Goal: Navigation & Orientation: Find specific page/section

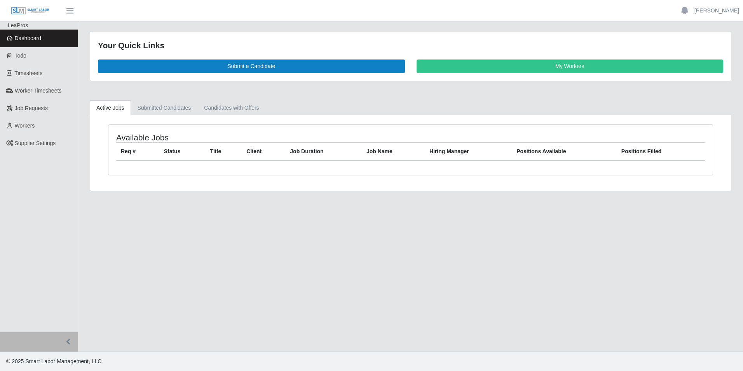
click at [41, 41] on span "Dashboard" at bounding box center [28, 38] width 27 height 6
click at [25, 35] on span "Dashboard" at bounding box center [28, 38] width 27 height 6
click at [23, 53] on span "Todo" at bounding box center [21, 55] width 12 height 6
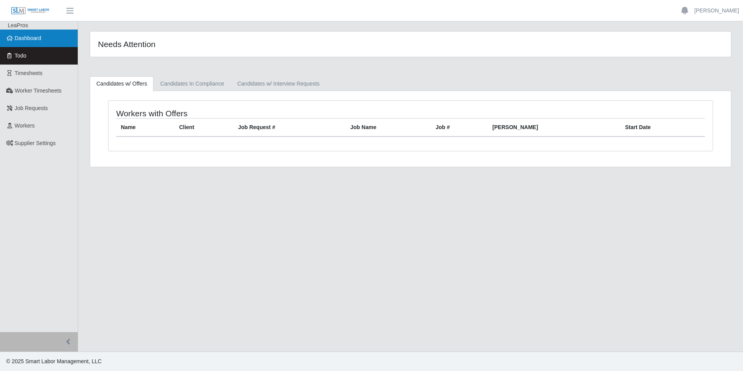
click at [27, 38] on span "Dashboard" at bounding box center [28, 38] width 27 height 6
